Goal: Task Accomplishment & Management: Manage account settings

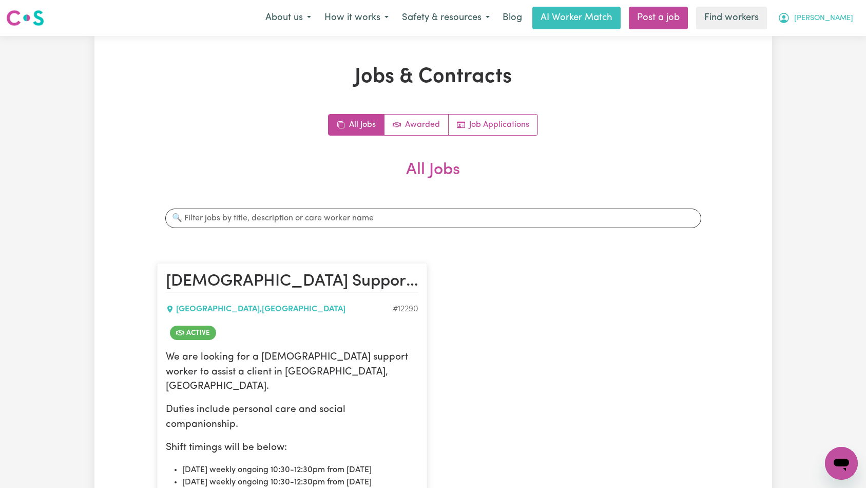
click at [830, 24] on span "[PERSON_NAME]" at bounding box center [823, 18] width 59 height 11
click at [815, 60] on link "Logout" at bounding box center [818, 59] width 81 height 20
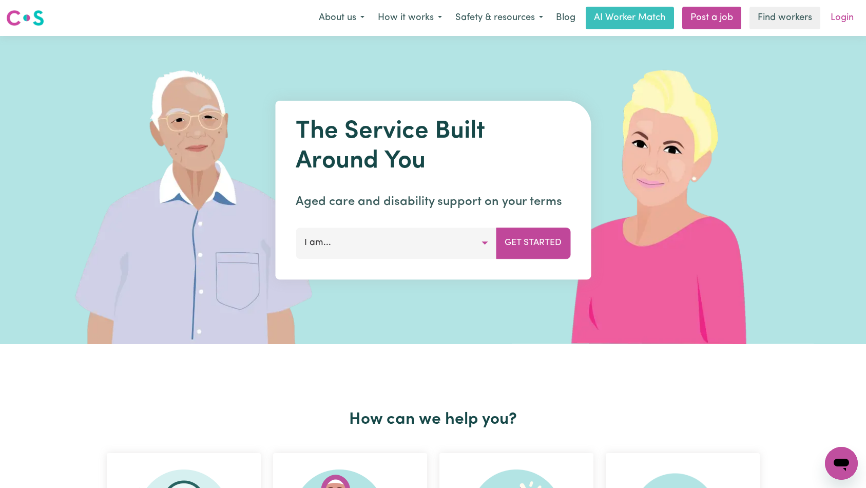
click at [845, 17] on link "Login" at bounding box center [842, 18] width 35 height 23
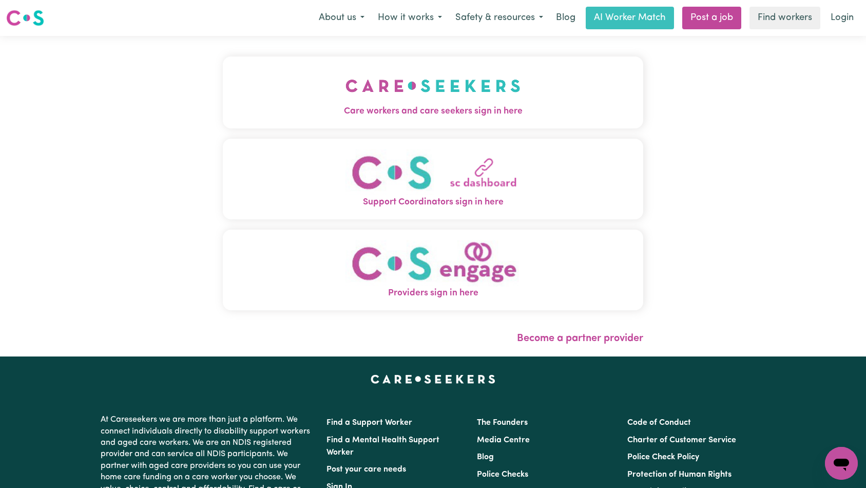
click at [346, 92] on img "Care workers and care seekers sign in here" at bounding box center [433, 86] width 175 height 38
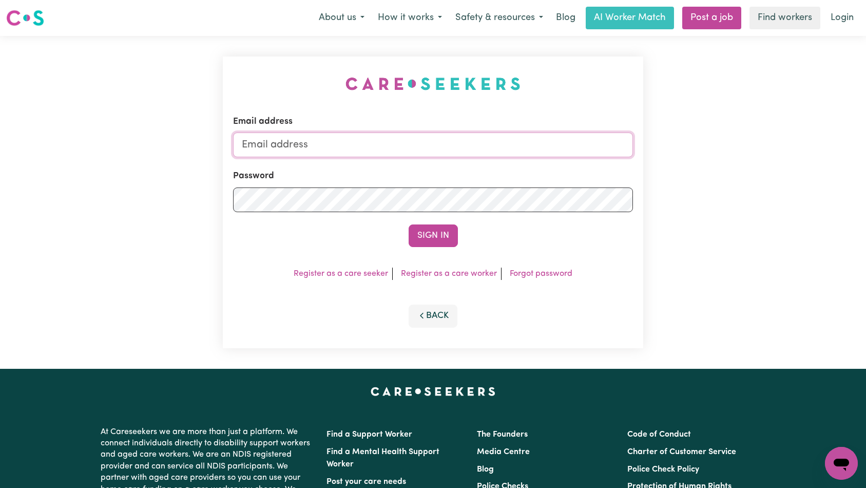
click at [413, 142] on input "Email address" at bounding box center [433, 144] width 401 height 25
paste input "[EMAIL_ADDRESS][DOMAIN_NAME]"
type input "[EMAIL_ADDRESS][DOMAIN_NAME]"
click at [436, 233] on button "Sign In" at bounding box center [433, 235] width 49 height 23
